Goal: Task Accomplishment & Management: Use online tool/utility

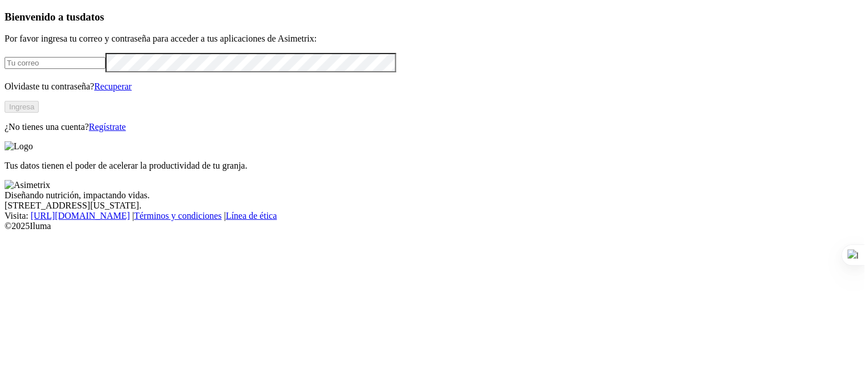
type input "tatiana.manrique@contegral.co"
click at [39, 113] on button "Ingresa" at bounding box center [22, 107] width 34 height 12
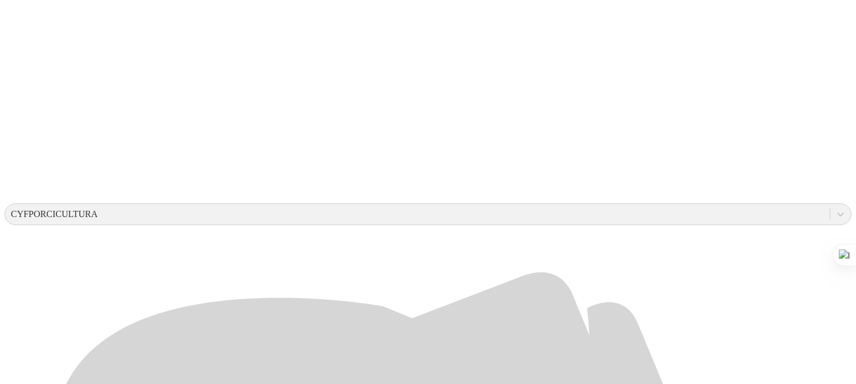
scroll to position [307, 0]
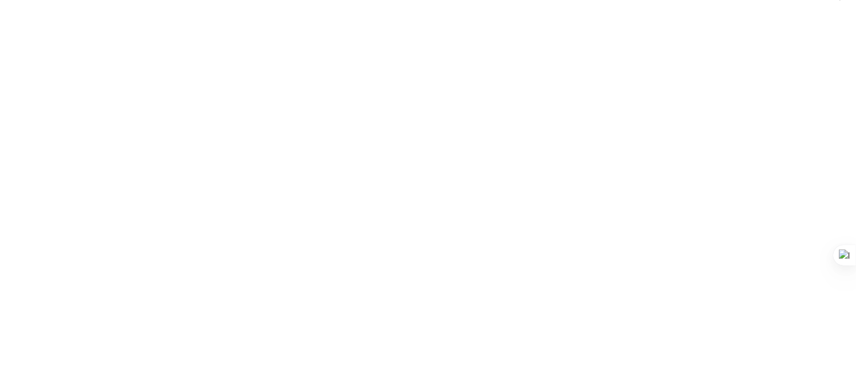
scroll to position [0, 0]
drag, startPoint x: 275, startPoint y: 178, endPoint x: 73, endPoint y: 186, distance: 202.1
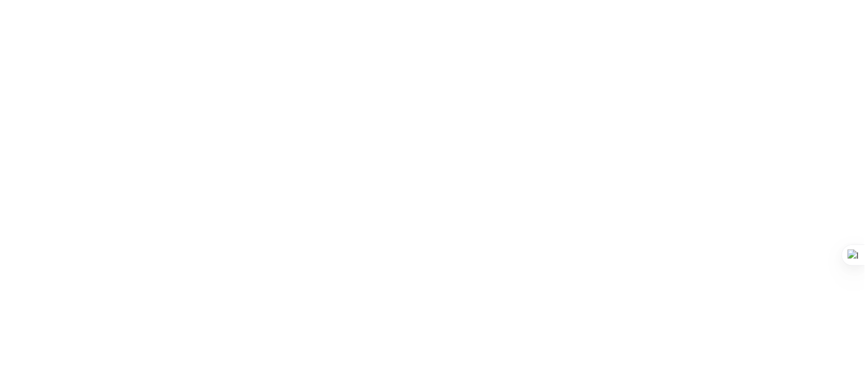
type input "P"
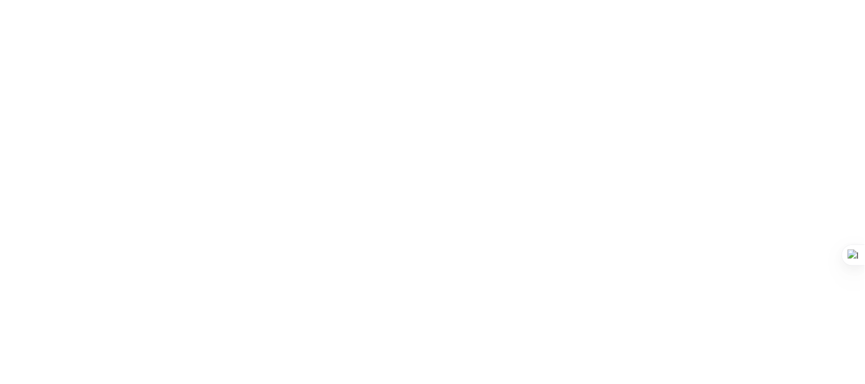
type input "[PERSON_NAME] [PERSON_NAME]"
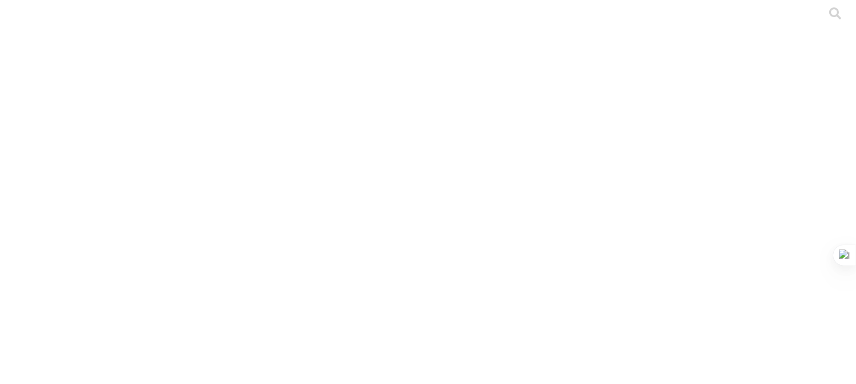
drag, startPoint x: 395, startPoint y: 184, endPoint x: 43, endPoint y: 186, distance: 351.9
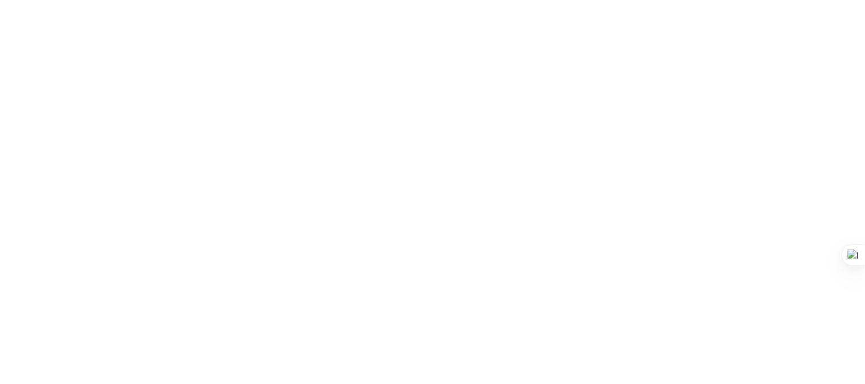
paste input "PRIMERIZAS- SANTA [DATE][PERSON_NAME]- [PERSON_NAME].xlsx"
type input "PRIMERIZAS- SANTA [DATE][PERSON_NAME]- [PERSON_NAME].xlsx"
drag, startPoint x: 371, startPoint y: 214, endPoint x: 33, endPoint y: 211, distance: 337.6
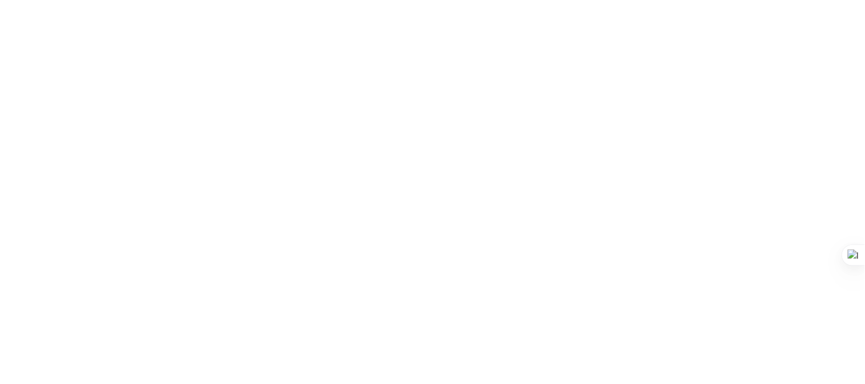
paste input "S4 GRAL- SANTA [DATE][PERSON_NAME]- [PERSON_NAME].xlsx"
type input "S4 GRAL- SANTA [DATE][PERSON_NAME]- [PERSON_NAME].xlsx"
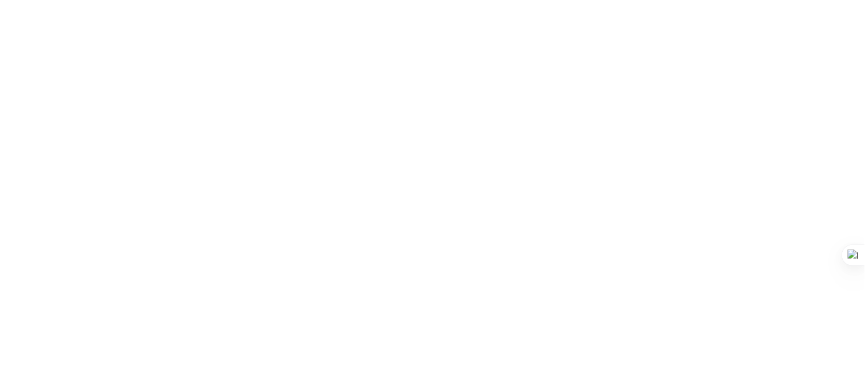
scroll to position [0, 0]
drag, startPoint x: 428, startPoint y: 253, endPoint x: 31, endPoint y: 251, distance: 396.9
paste input "STOCK GRAL- SANTA [DATE][PERSON_NAME]- [PERSON_NAME].xlsx"
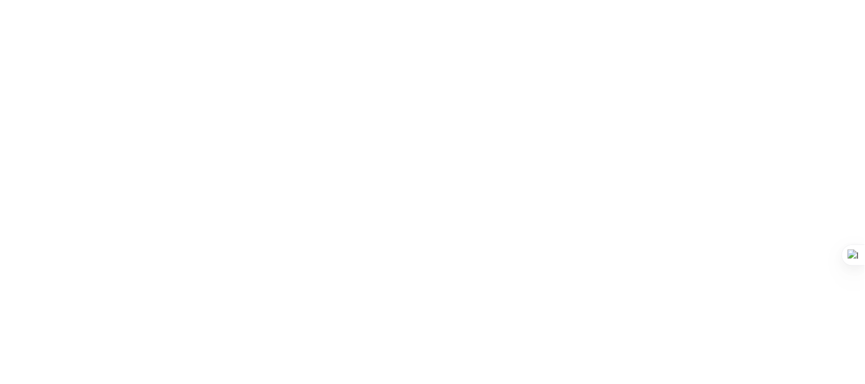
scroll to position [0, 80]
type input "STOCK GRAL- SANTA [DATE][PERSON_NAME]- [PERSON_NAME].xlsx"
